Goal: Complete application form

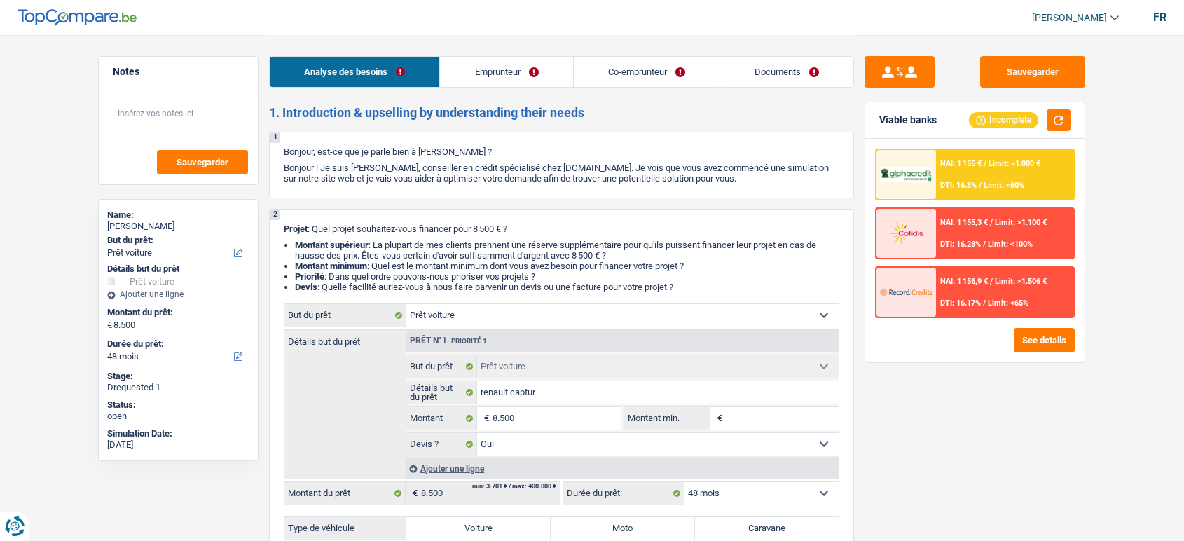
select select "car"
select select "48"
select select "car"
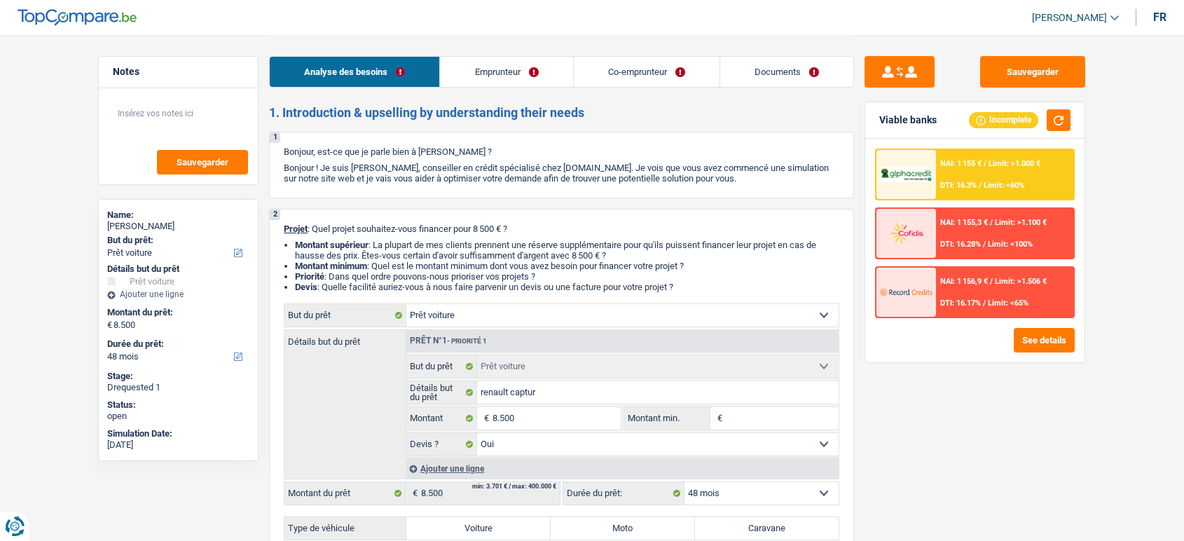
select select "yes"
select select "48"
select select "invalid"
select select "disabilityPension"
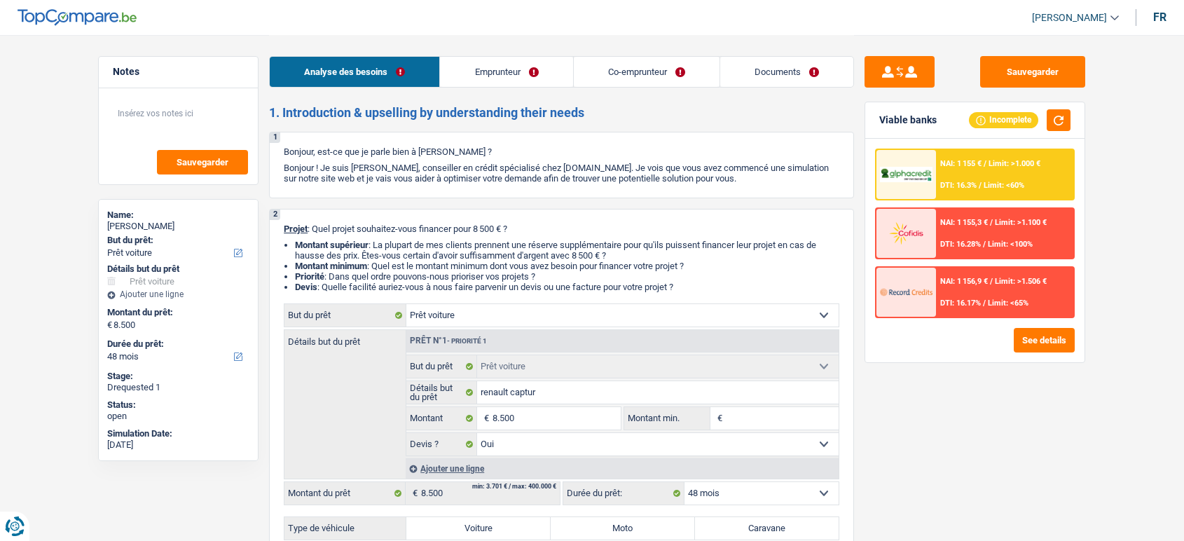
select select "disabilityPension"
select select "ownerWithoutMortgage"
select select "car"
select select "yes"
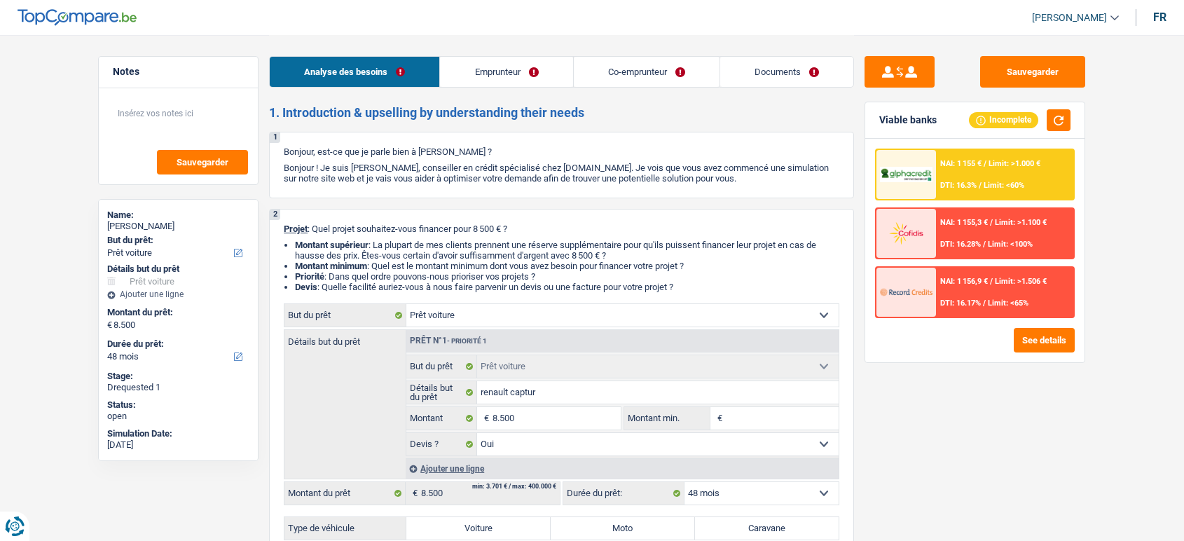
select select "48"
click at [763, 80] on link "Documents" at bounding box center [786, 72] width 133 height 30
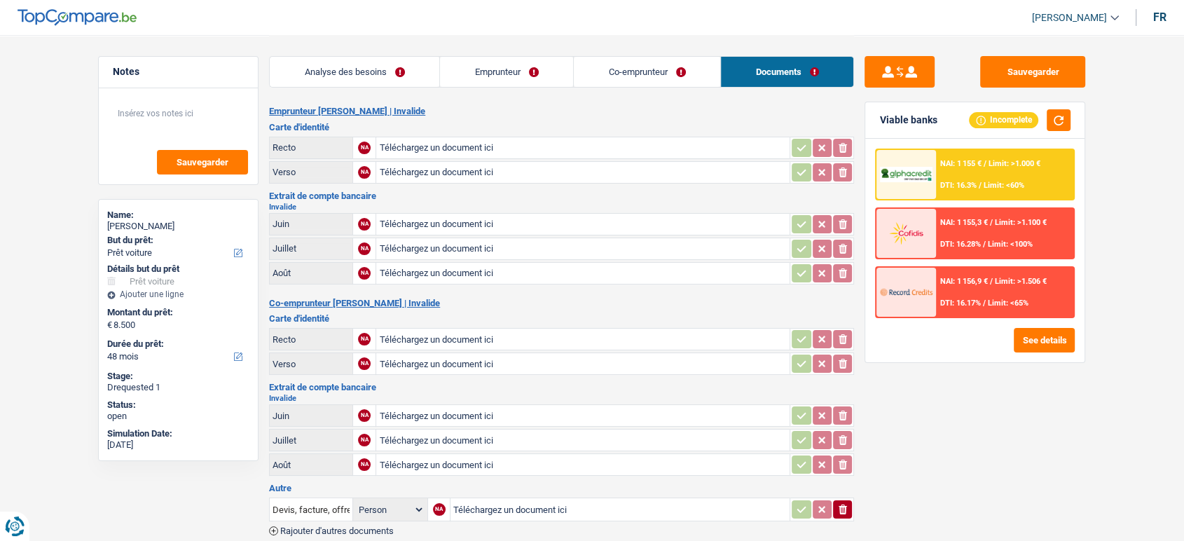
click at [579, 148] on input "Téléchargez un document ici" at bounding box center [583, 147] width 408 height 21
type input "C:\fakepath\20250925_101803.jpg"
click at [442, 172] on input "Téléchargez un document ici" at bounding box center [583, 172] width 408 height 21
type input "C:\fakepath\20250925_101817.jpg"
click at [432, 279] on input "Téléchargez un document ici" at bounding box center [583, 273] width 408 height 21
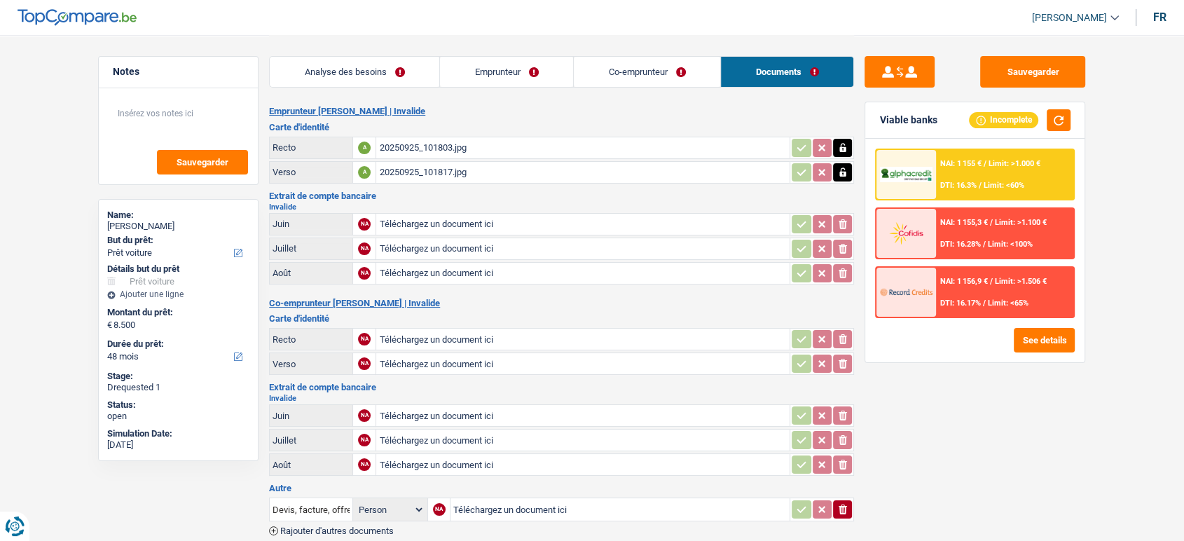
type input "C:\fakepath\Screenshot_20250925_101356_Printer.jpg"
click at [478, 217] on input "Téléchargez un document ici" at bounding box center [583, 224] width 408 height 21
type input "C:\fakepath\Screenshot_20250925_101309_Printer.jpg"
click at [499, 247] on input "Téléchargez un document ici" at bounding box center [583, 248] width 408 height 21
type input "C:\fakepath\Screenshot_20250925_101138_Printer.jpg"
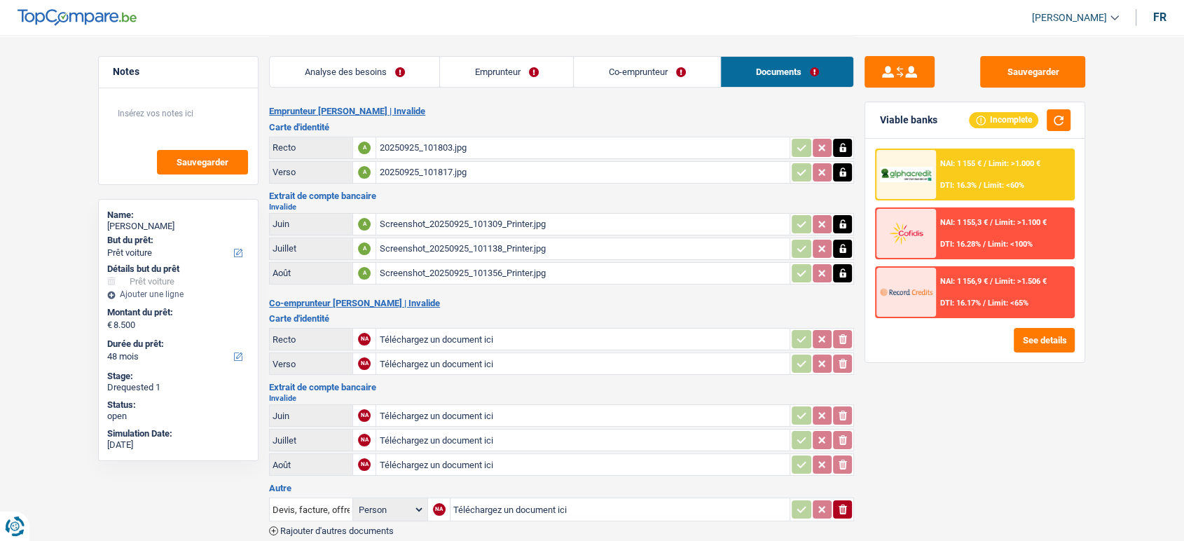
click at [392, 458] on input "Téléchargez un document ici" at bounding box center [583, 464] width 408 height 21
type input "C:\fakepath\Screenshot_20250925_100800_Printer.jpg"
click at [420, 433] on input "Téléchargez un document ici" at bounding box center [583, 439] width 408 height 21
type input "C:\fakepath\Screenshot_20250925_101030_Printer.jpg"
click at [407, 414] on input "Téléchargez un document ici" at bounding box center [583, 415] width 408 height 21
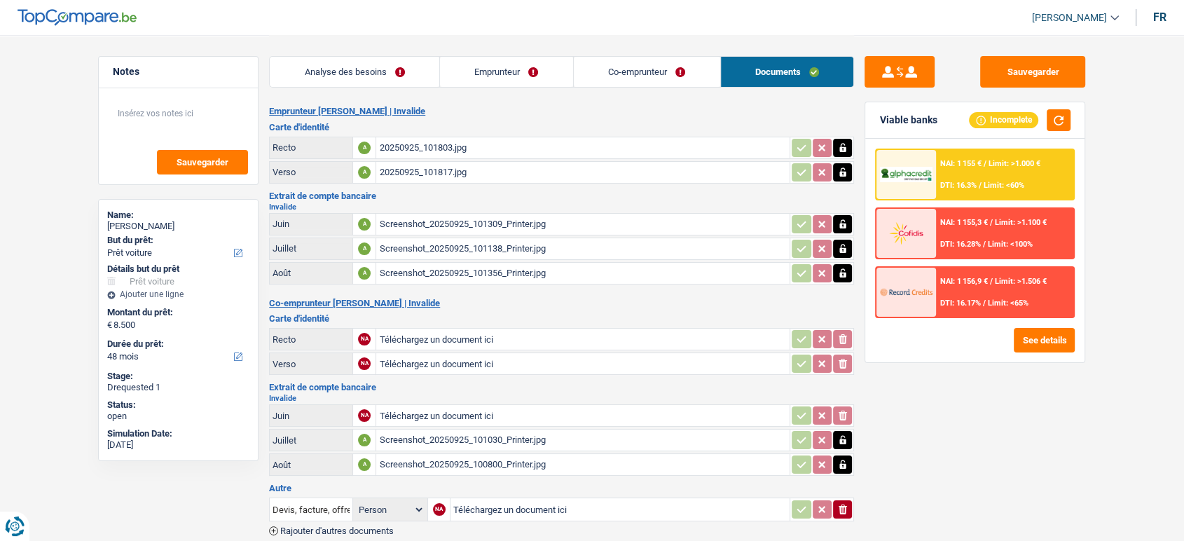
type input "C:\fakepath\Screenshot_20250925_100250_Printer.jpg"
click at [616, 76] on link "Co-emprunteur" at bounding box center [647, 72] width 146 height 30
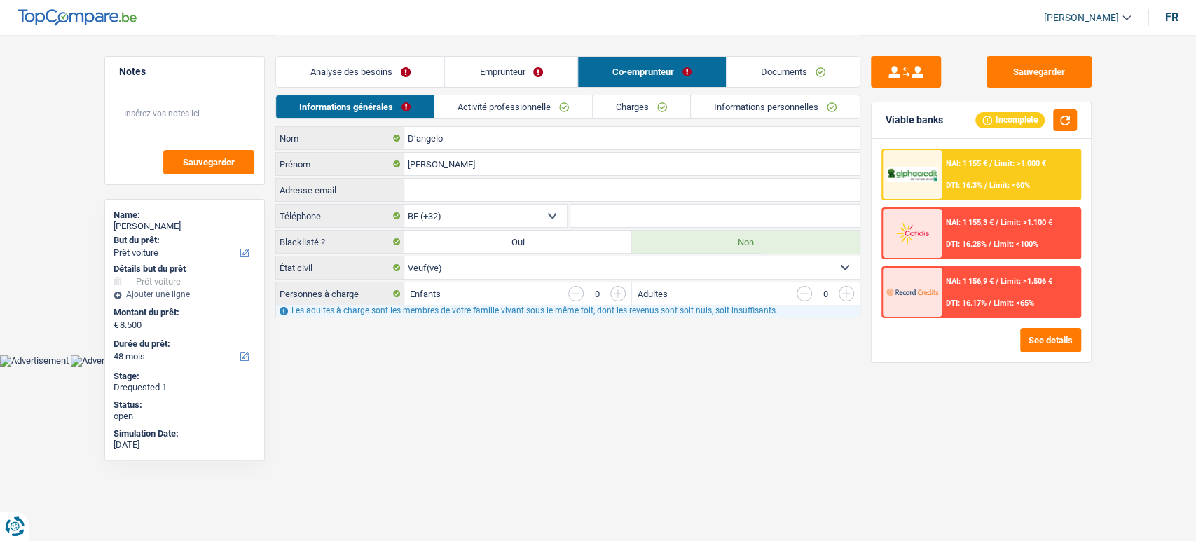
click at [530, 99] on link "Activité professionnelle" at bounding box center [513, 106] width 158 height 23
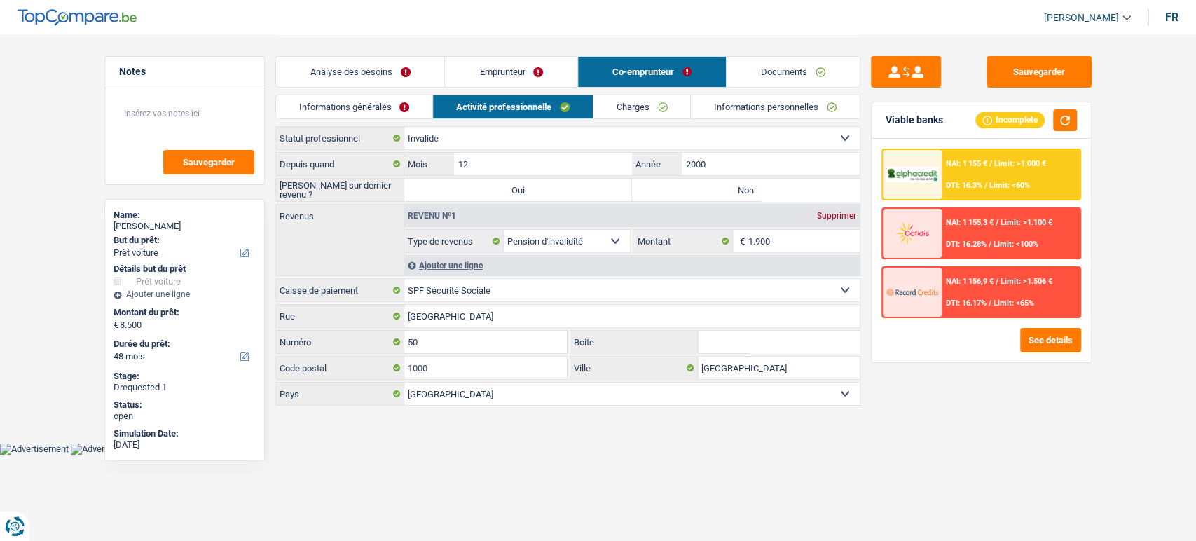
click at [523, 62] on link "Emprunteur" at bounding box center [511, 72] width 132 height 30
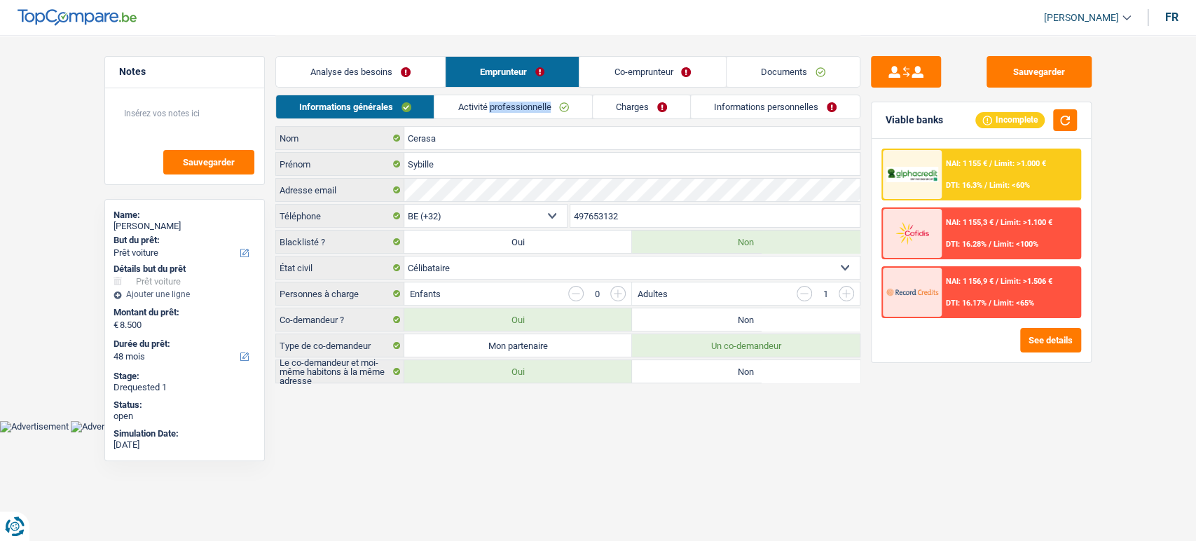
drag, startPoint x: 497, startPoint y: 120, endPoint x: 492, endPoint y: 109, distance: 12.5
click at [492, 109] on div "Informations générales Activité professionnelle Charges Informations personnell…" at bounding box center [567, 111] width 585 height 32
click at [492, 109] on link "Activité professionnelle" at bounding box center [513, 106] width 158 height 23
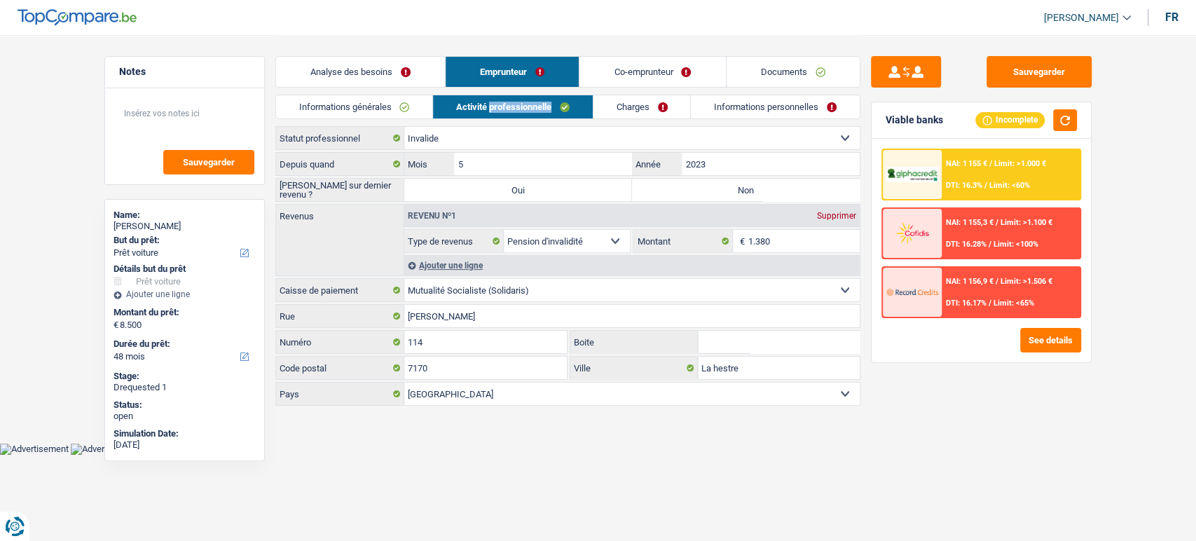
click at [779, 77] on link "Documents" at bounding box center [792, 72] width 133 height 30
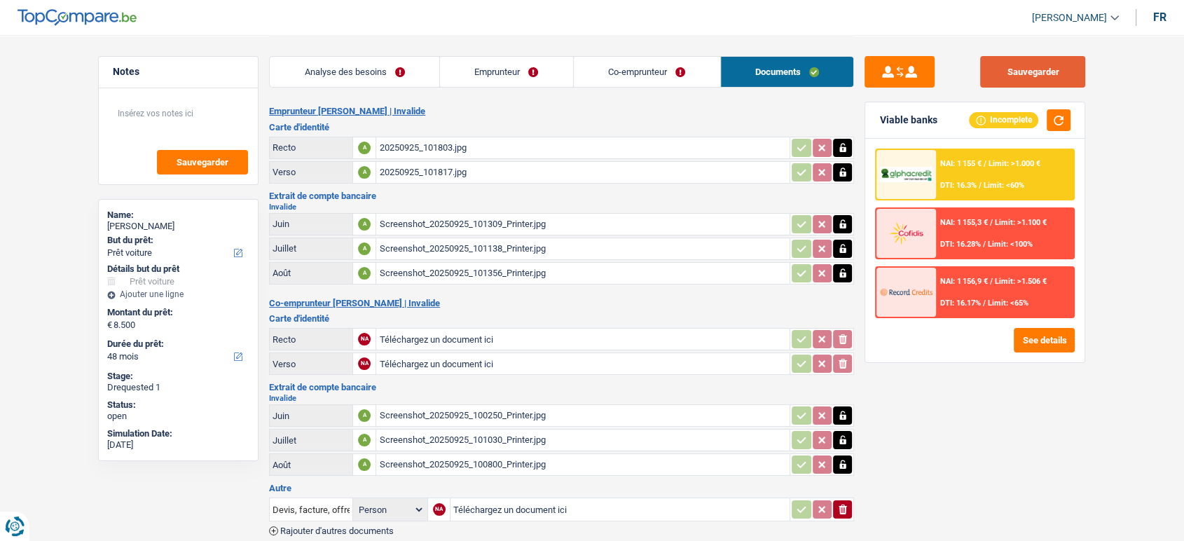
click at [1016, 65] on button "Sauvegarder" at bounding box center [1032, 72] width 105 height 32
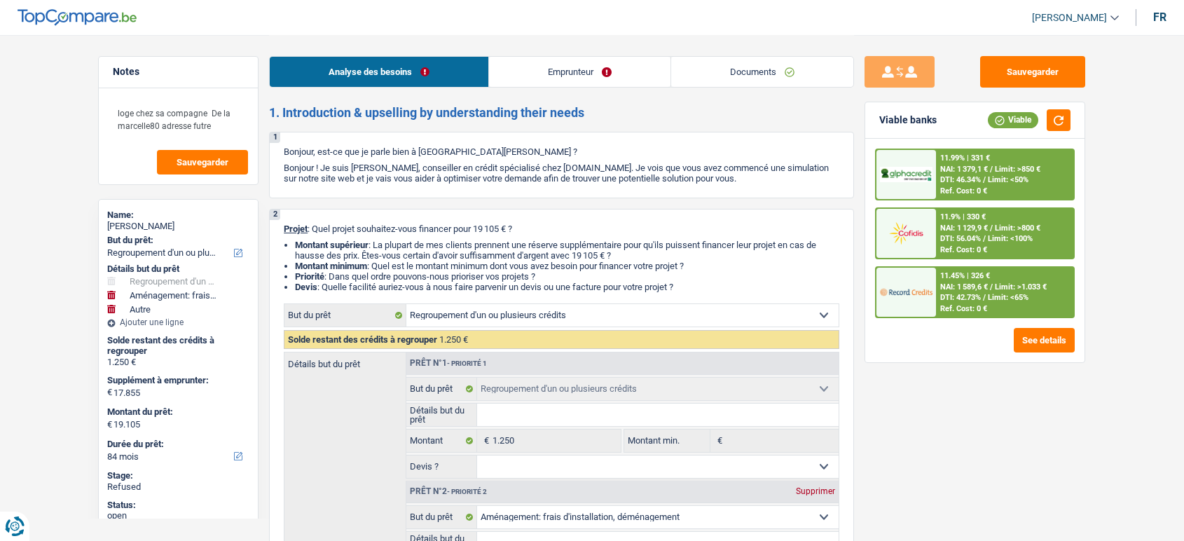
select select "refinancing"
select select "movingOrInstallation"
select select "other"
select select "84"
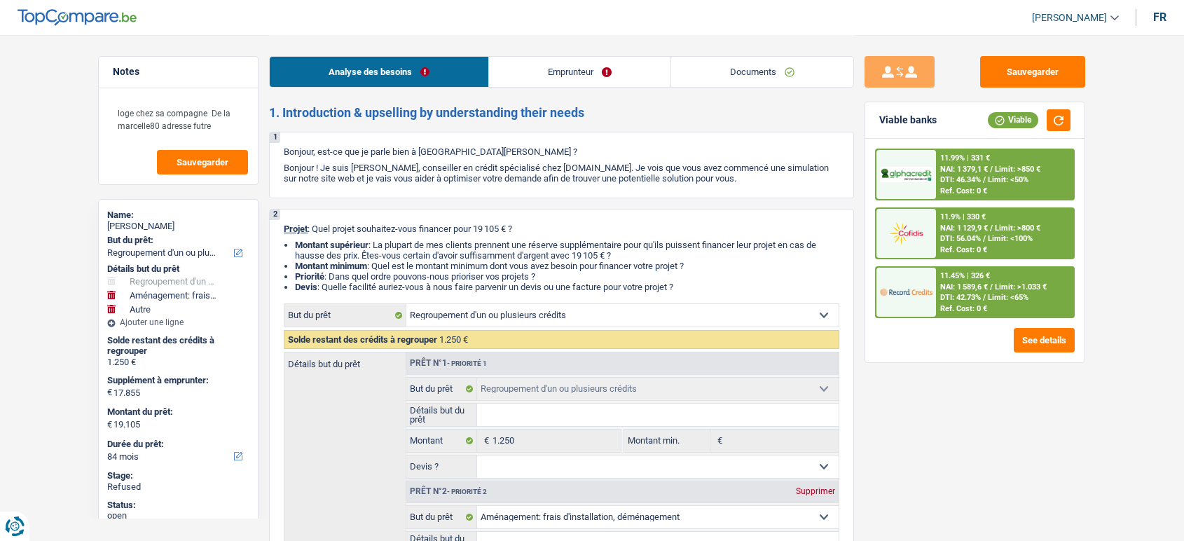
select select "refinancing"
select select "movingOrInstallation"
select select "not_answered"
select select "other"
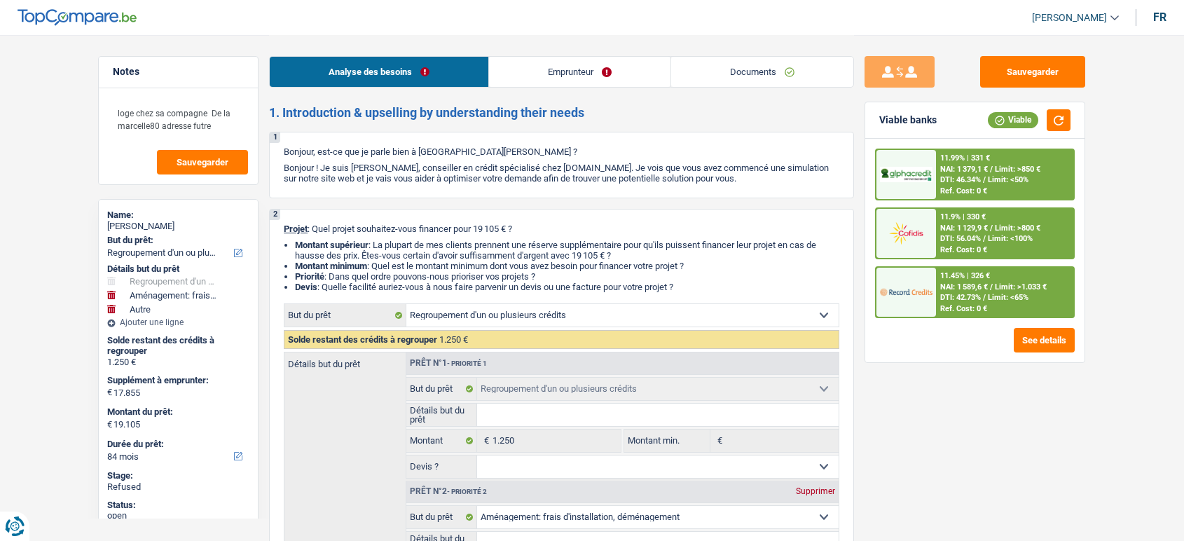
select select "yes"
select select "84"
select select "publicEmployee"
select select "netSalary"
select select "mealVouchers"
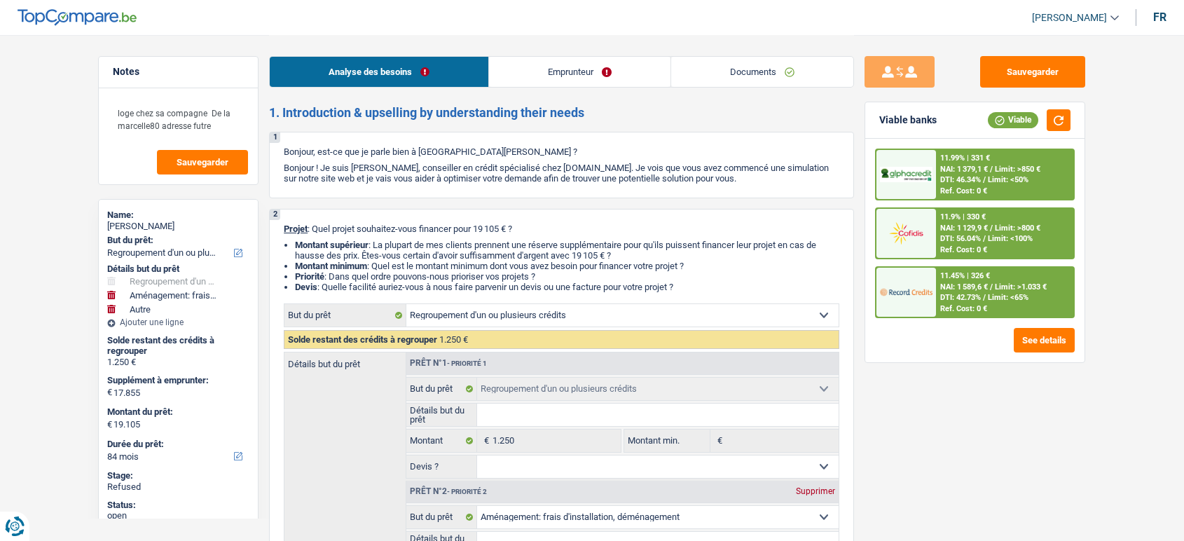
select select "liveWithParents"
select select "creditConsolidation"
select select "120"
select select "personalLoan"
select select "homeFurnishingOrRelocation"
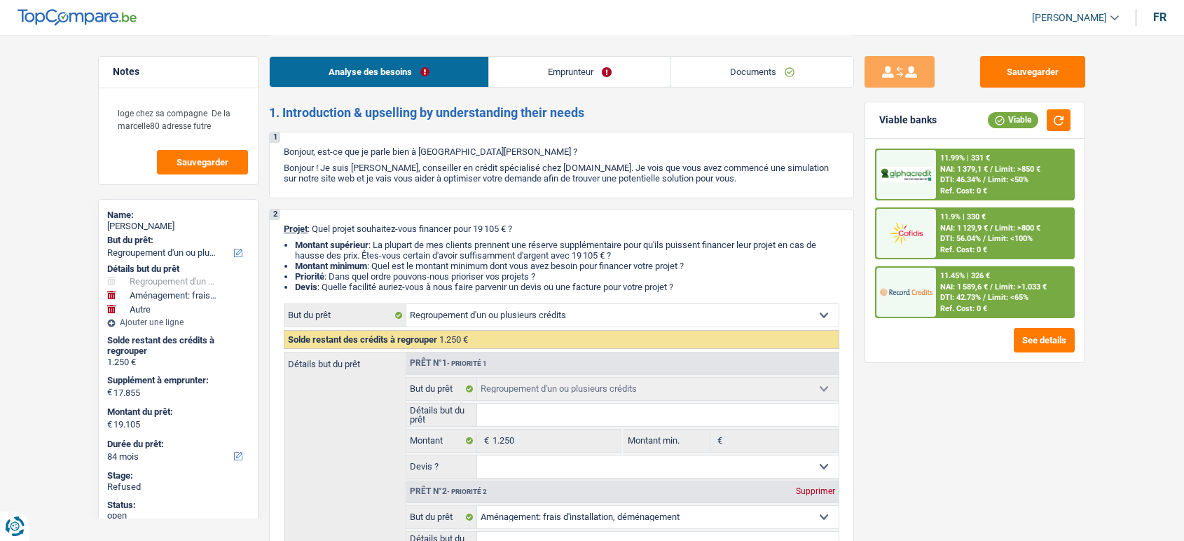
select select "42"
select select "cardOrCredit"
select select "refinancing"
select select "movingOrInstallation"
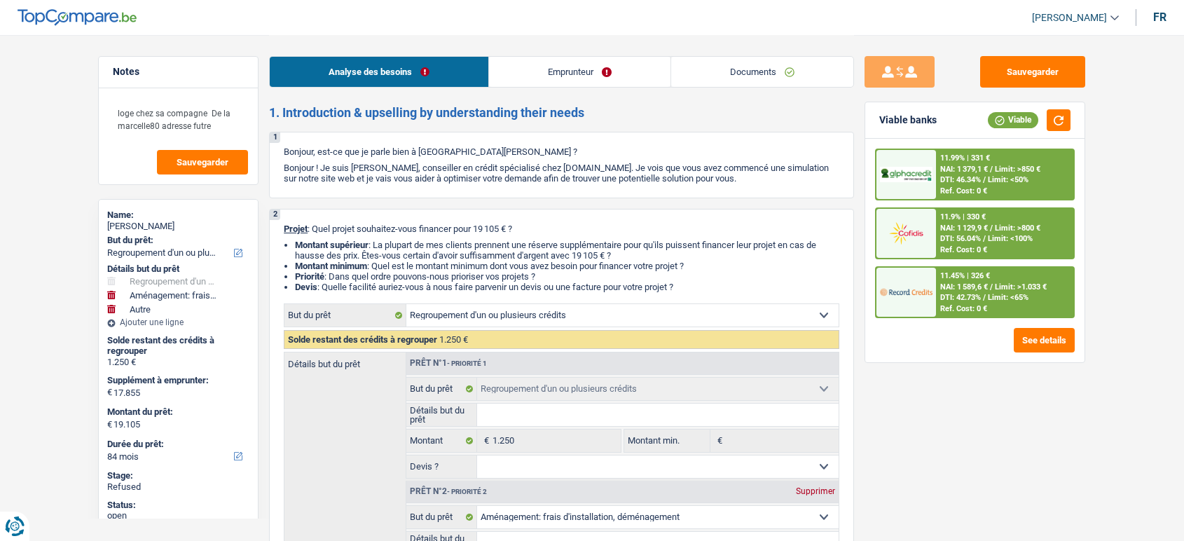
select select "not_answered"
select select "other"
select select "yes"
select select "84"
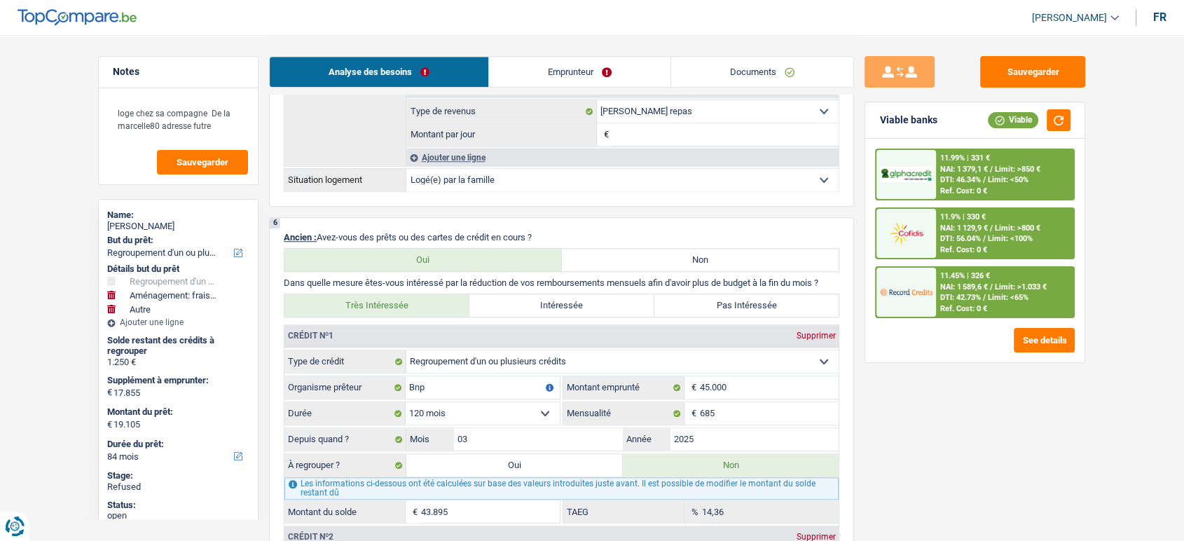
scroll to position [1188, 0]
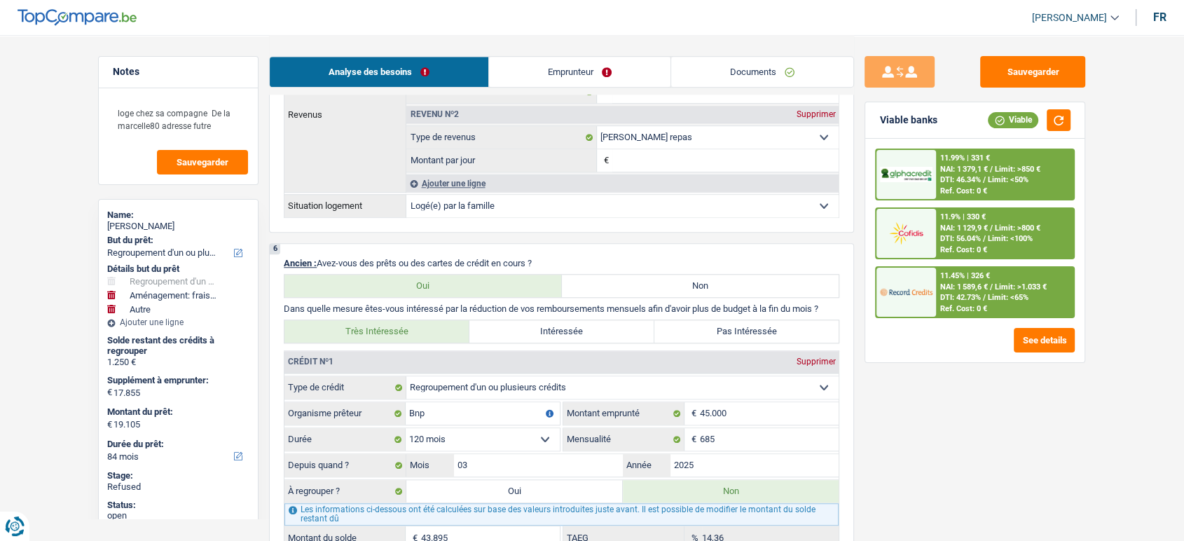
click at [567, 67] on link "Emprunteur" at bounding box center [579, 72] width 181 height 30
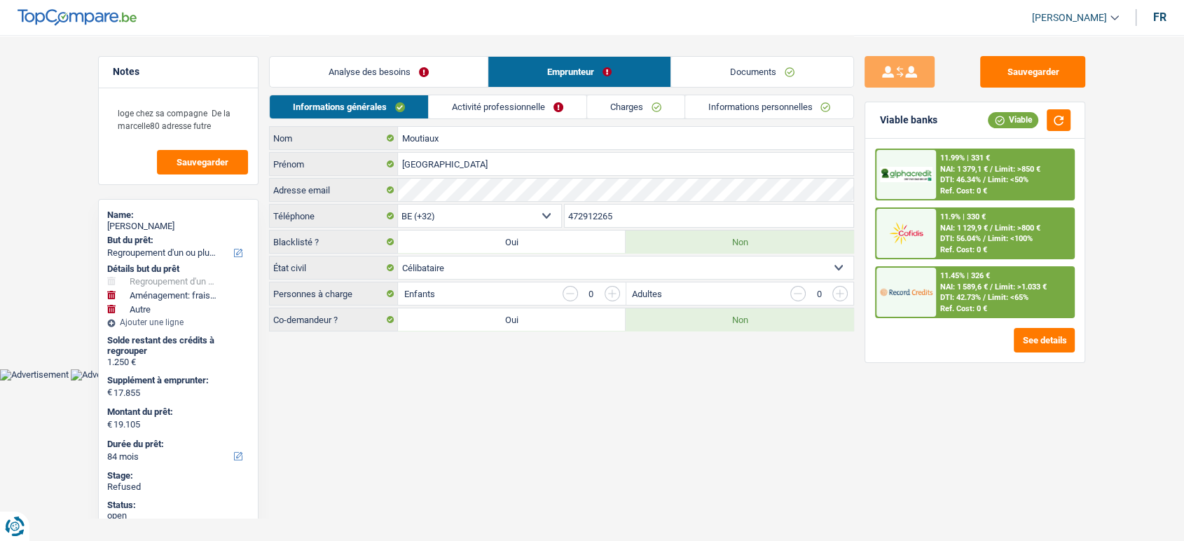
scroll to position [0, 0]
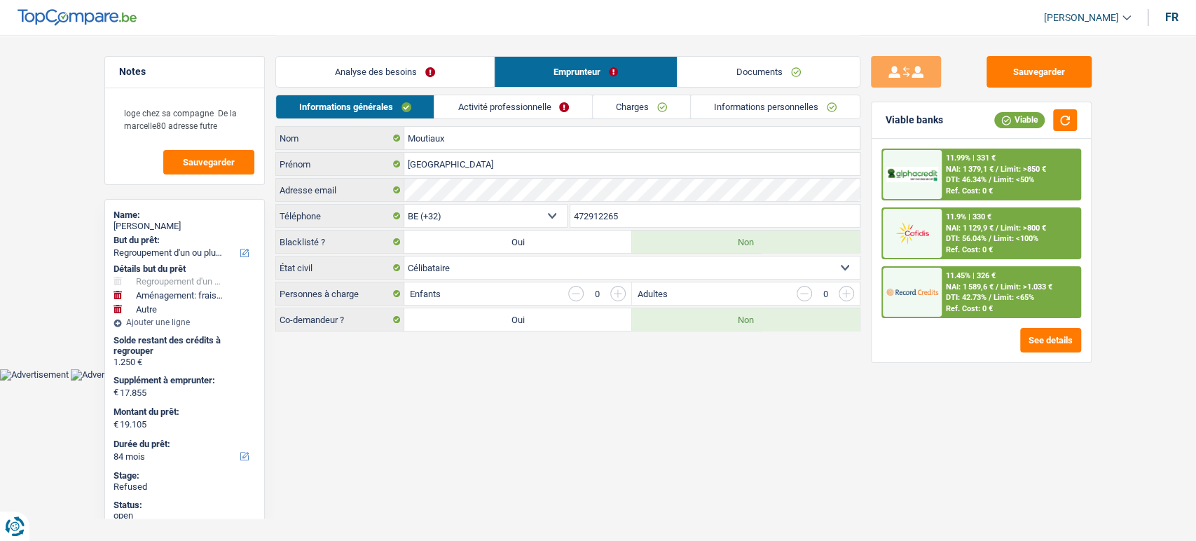
click at [757, 70] on link "Documents" at bounding box center [768, 72] width 182 height 30
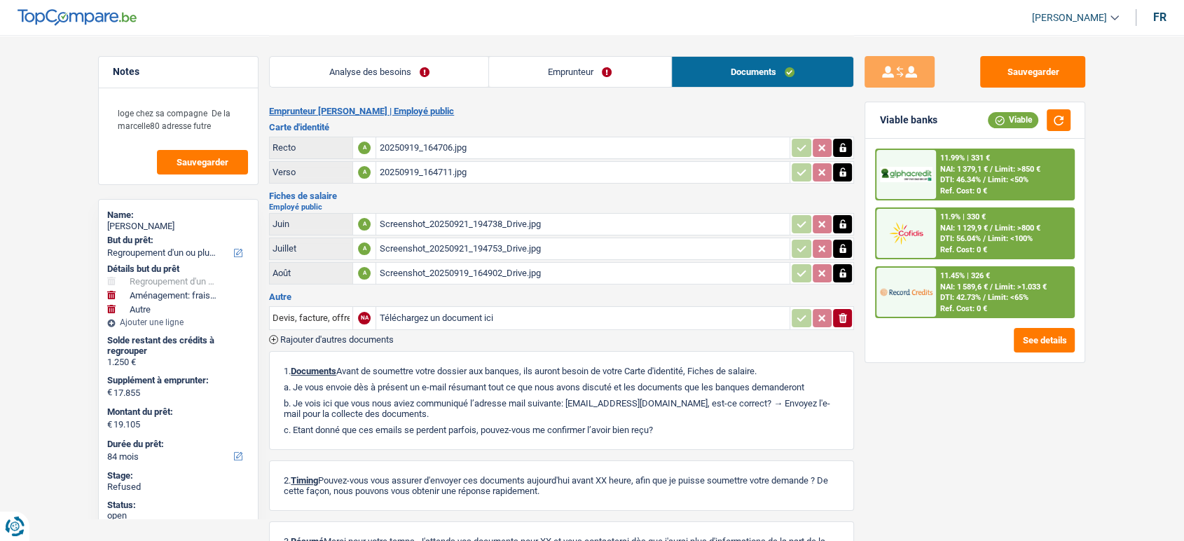
click at [373, 73] on link "Analyse des besoins" at bounding box center [379, 72] width 219 height 30
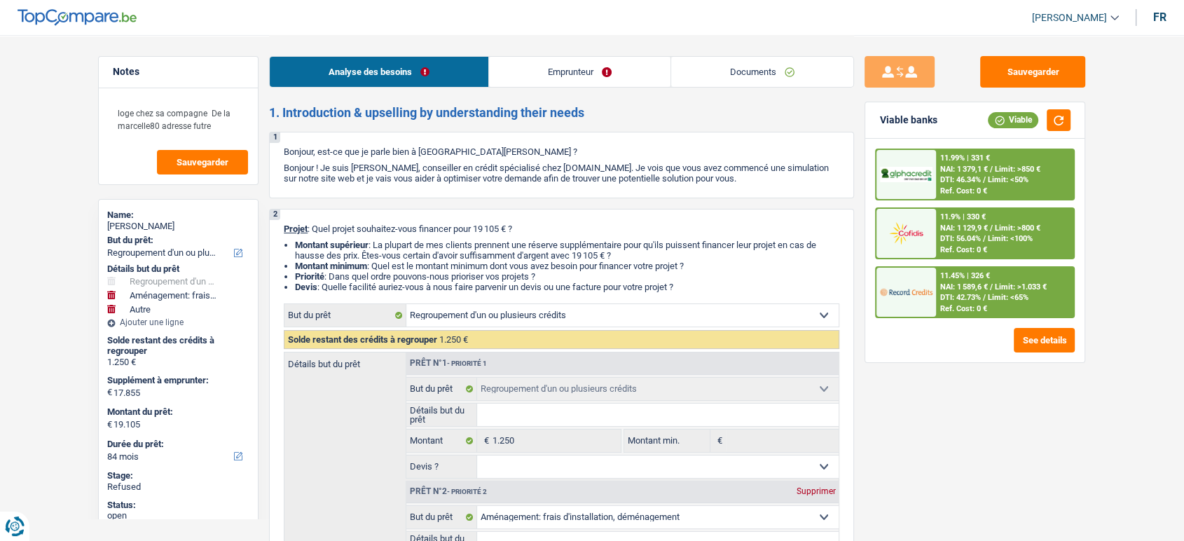
click at [572, 82] on link "Emprunteur" at bounding box center [579, 72] width 181 height 30
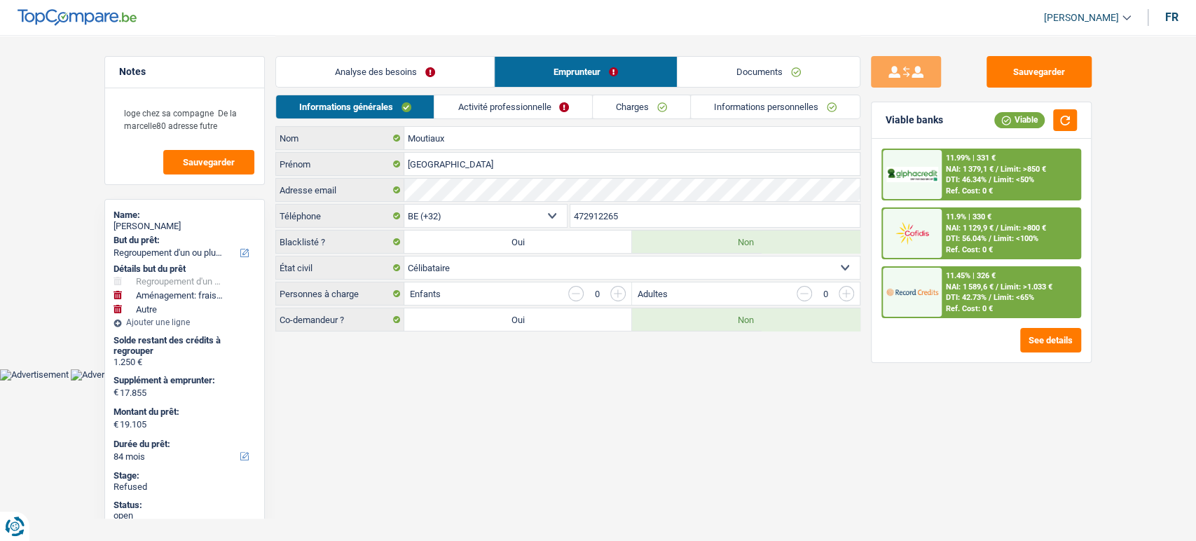
click at [742, 81] on link "Documents" at bounding box center [768, 72] width 182 height 30
